Goal: Use online tool/utility: Utilize a website feature to perform a specific function

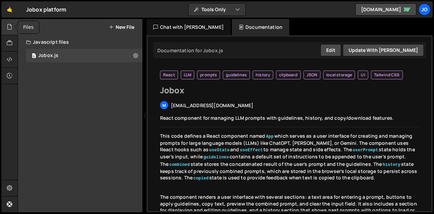
select select "46580"
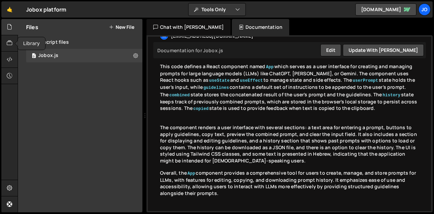
click at [11, 43] on icon at bounding box center [9, 42] width 5 height 7
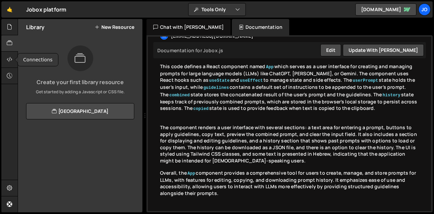
click at [11, 54] on div at bounding box center [9, 60] width 17 height 16
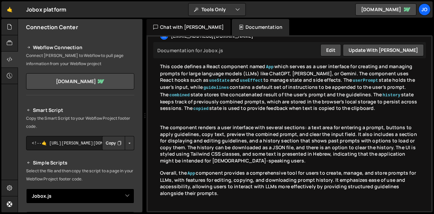
click at [70, 189] on select "Select File Jobox.js" at bounding box center [80, 196] width 108 height 15
click at [26, 189] on select "Select File Jobox.js" at bounding box center [80, 196] width 108 height 15
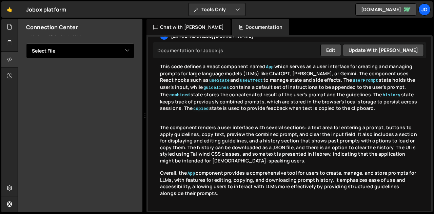
scroll to position [145, 0]
click at [107, 53] on select "Select File Jobox.js" at bounding box center [80, 50] width 108 height 15
select select "46580"
click at [26, 43] on select "Select File Jobox.js" at bounding box center [80, 50] width 108 height 15
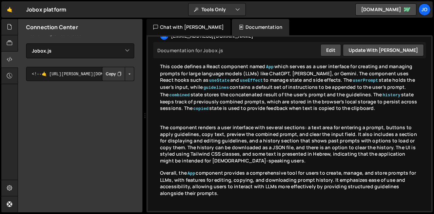
click at [127, 73] on button "Button group with nested dropdown" at bounding box center [129, 74] width 9 height 14
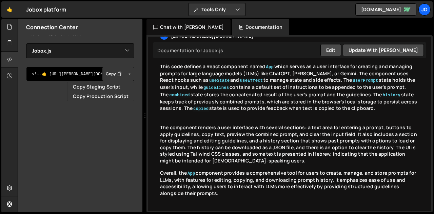
click at [83, 73] on textarea "<!--🤙 [URL][PERSON_NAME][DOMAIN_NAME]> <script>document.addEventListener("DOMCo…" at bounding box center [80, 74] width 108 height 14
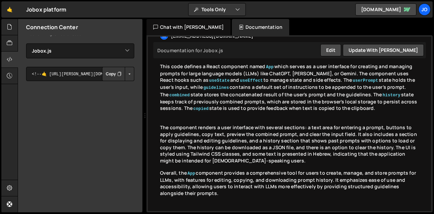
click at [73, 82] on div "Smart Script Copy the Smart Script to your Webflow Project footer code. <!--🤙 […" at bounding box center [80, 91] width 108 height 260
click at [66, 76] on textarea "<!--🤙 [URL][PERSON_NAME][DOMAIN_NAME]> <script>document.addEventListener("DOMCo…" at bounding box center [80, 74] width 108 height 14
paste textarea "loremip dolo> <sita cons="ad"> <elit> <sedd eiusmod="tem-3" /> <inci utla="etdo…"
type textarea "<!loremip dolo> <sita cons="ad"> <elit> <sedd eiusmod="tem-7" /> <inci utla="et…"
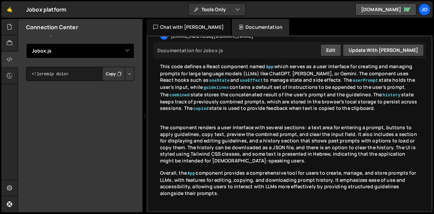
click at [96, 58] on select "Select File Jobox.js" at bounding box center [80, 50] width 108 height 15
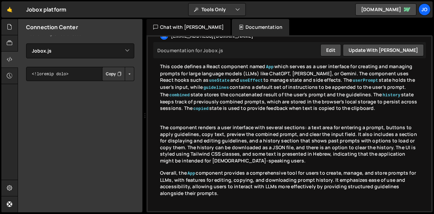
click at [136, 84] on div "Smart Script Copy the Smart Script to your Webflow Project footer code. <!--🤙 […" at bounding box center [80, 87] width 124 height 268
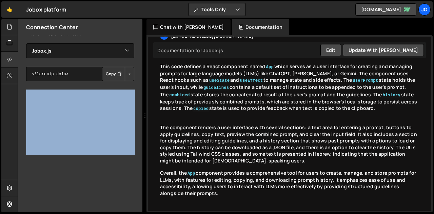
click at [136, 84] on div "Smart Script Copy the Smart Script to your Webflow Project footer code. <!--🤙 […" at bounding box center [80, 87] width 124 height 268
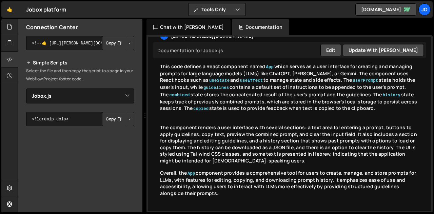
click at [138, 100] on div "Smart Script Copy the Smart Script to your Webflow Project footer code. <!--🤙 […" at bounding box center [80, 132] width 124 height 268
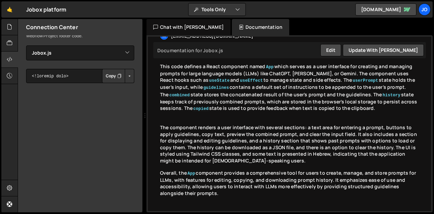
scroll to position [165, 0]
